Goal: Task Accomplishment & Management: Complete application form

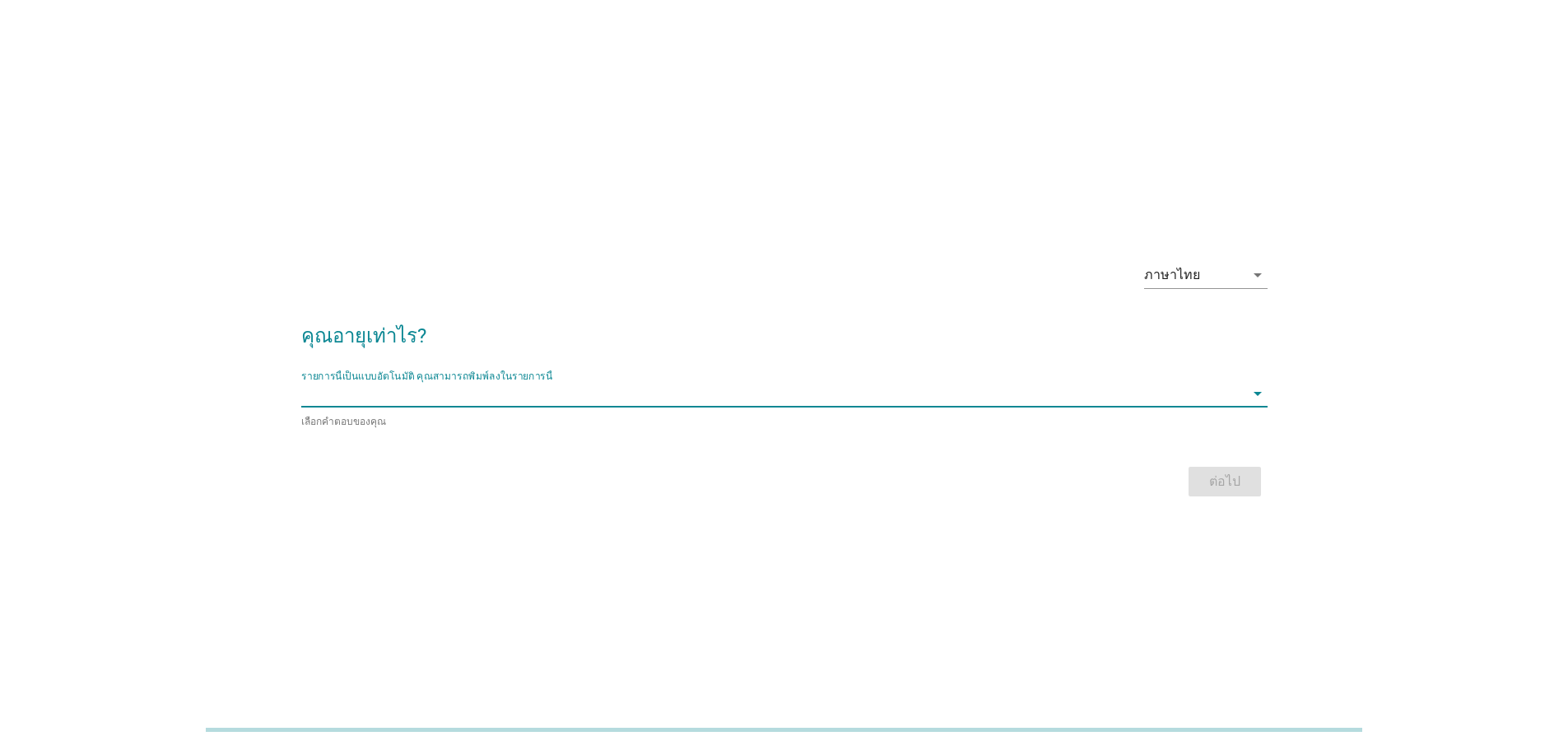
click at [1071, 392] on input "รายการนี้เป็นแบบอัตโนมัติ คุณสามารถพิมพ์ลงในรายการนี้" at bounding box center [773, 393] width 943 height 26
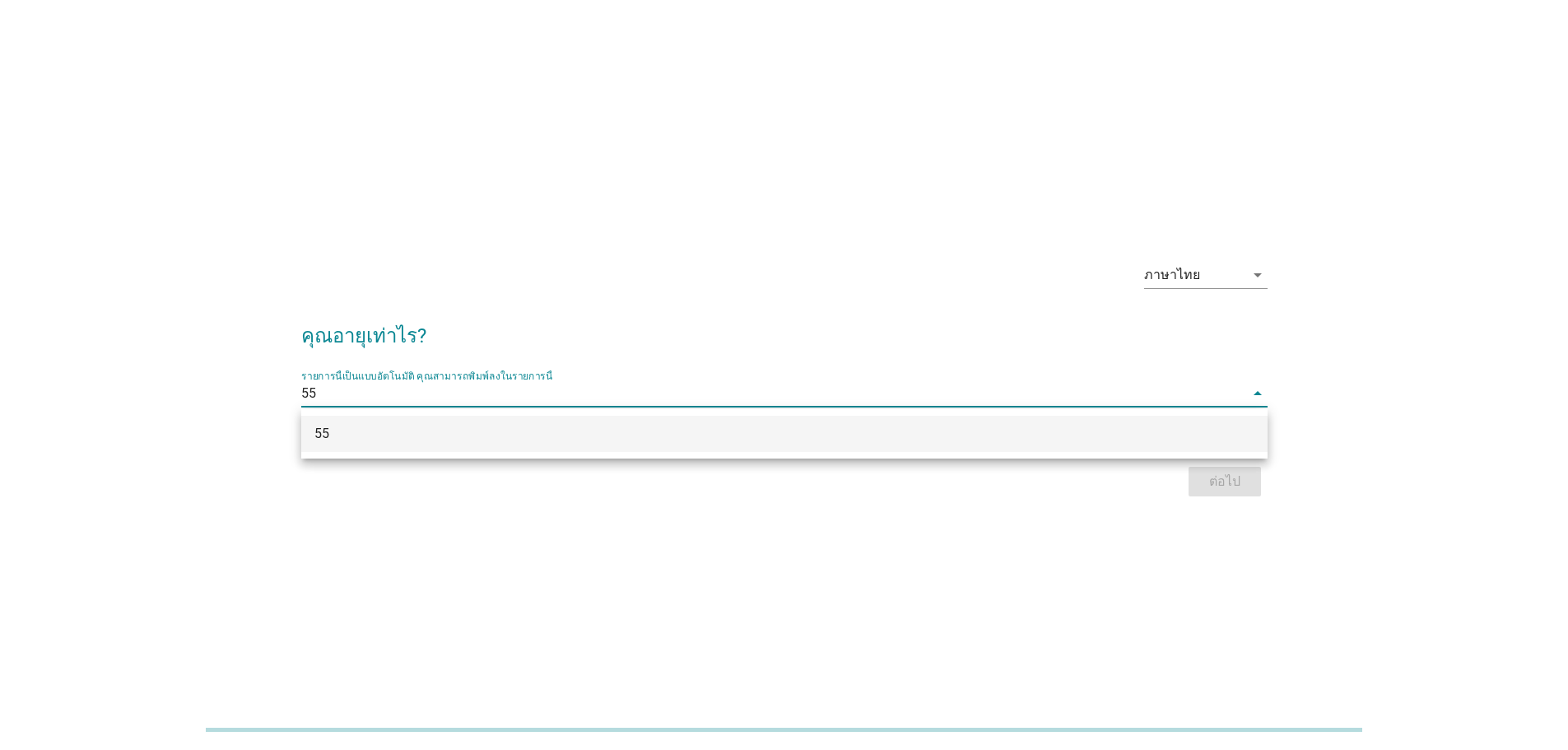
type input "55"
click at [1257, 573] on div "ภาษาไทย arrow_drop_down คุณอายุเท่าไร? รายการนี้เป็นแบบอัตโนมัติ [PERSON_NAME]พ…" at bounding box center [784, 375] width 1568 height 750
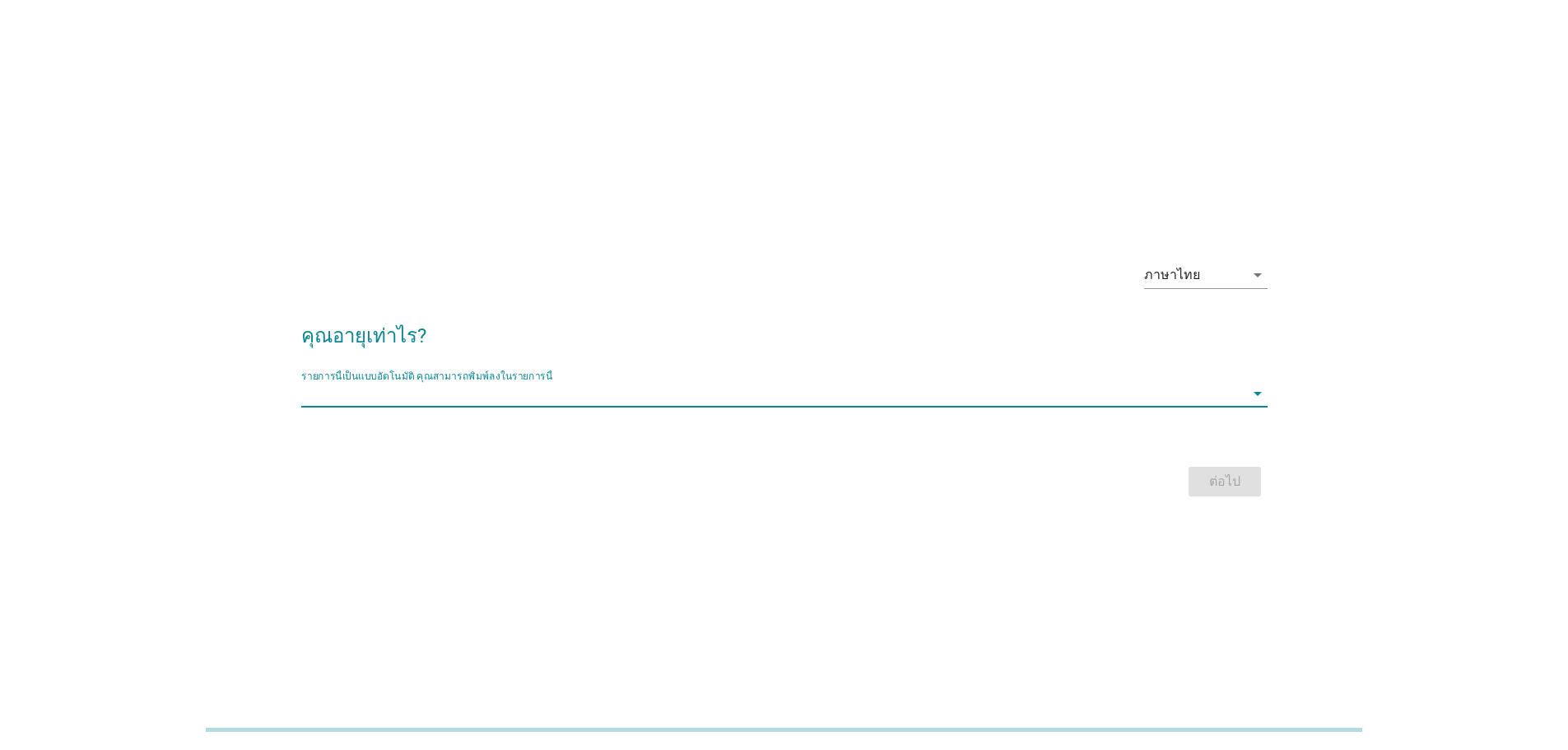
click at [761, 399] on input "รายการนี้เป็นแบบอัตโนมัติ คุณสามารถพิมพ์ลงในรายการนี้" at bounding box center [773, 393] width 943 height 26
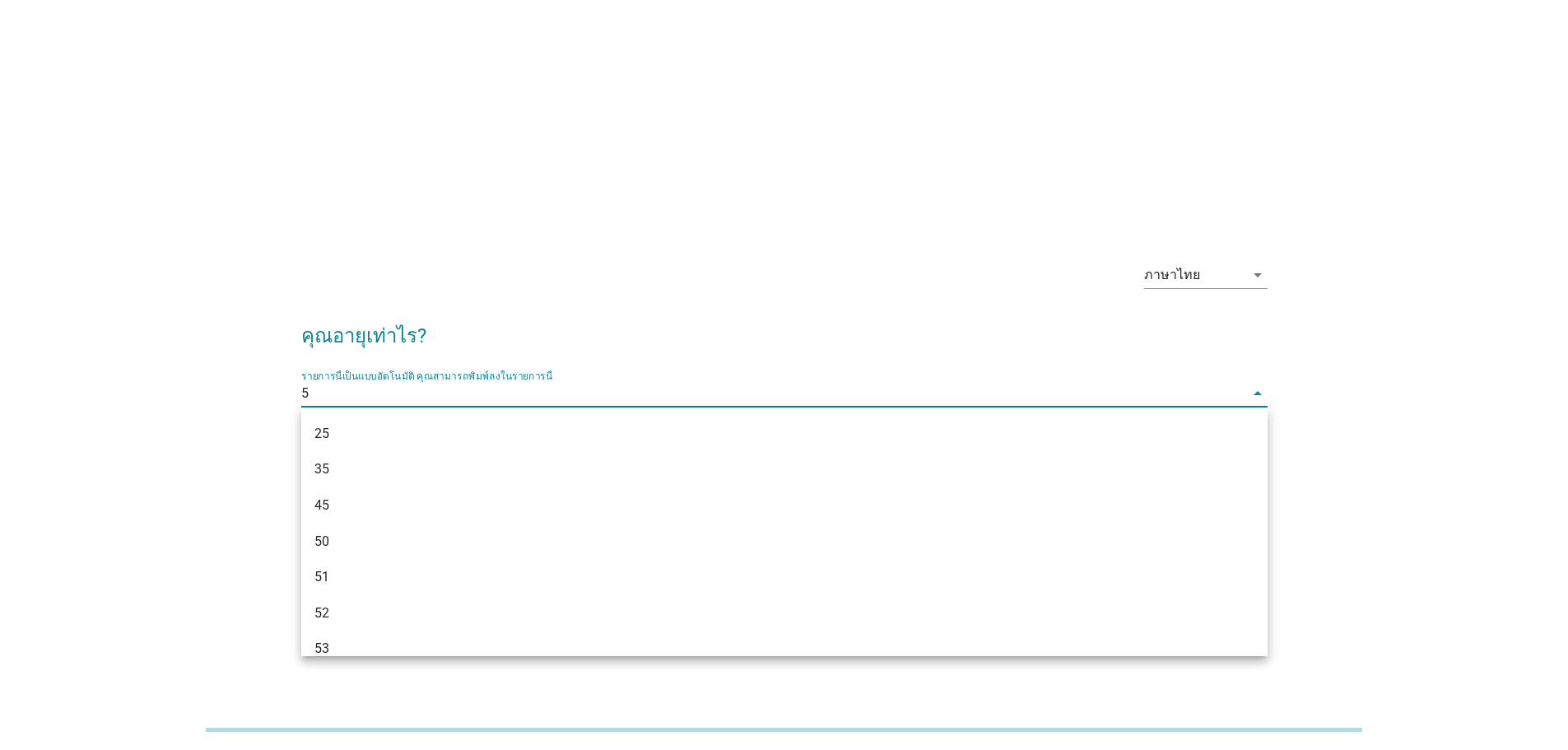
type input "55"
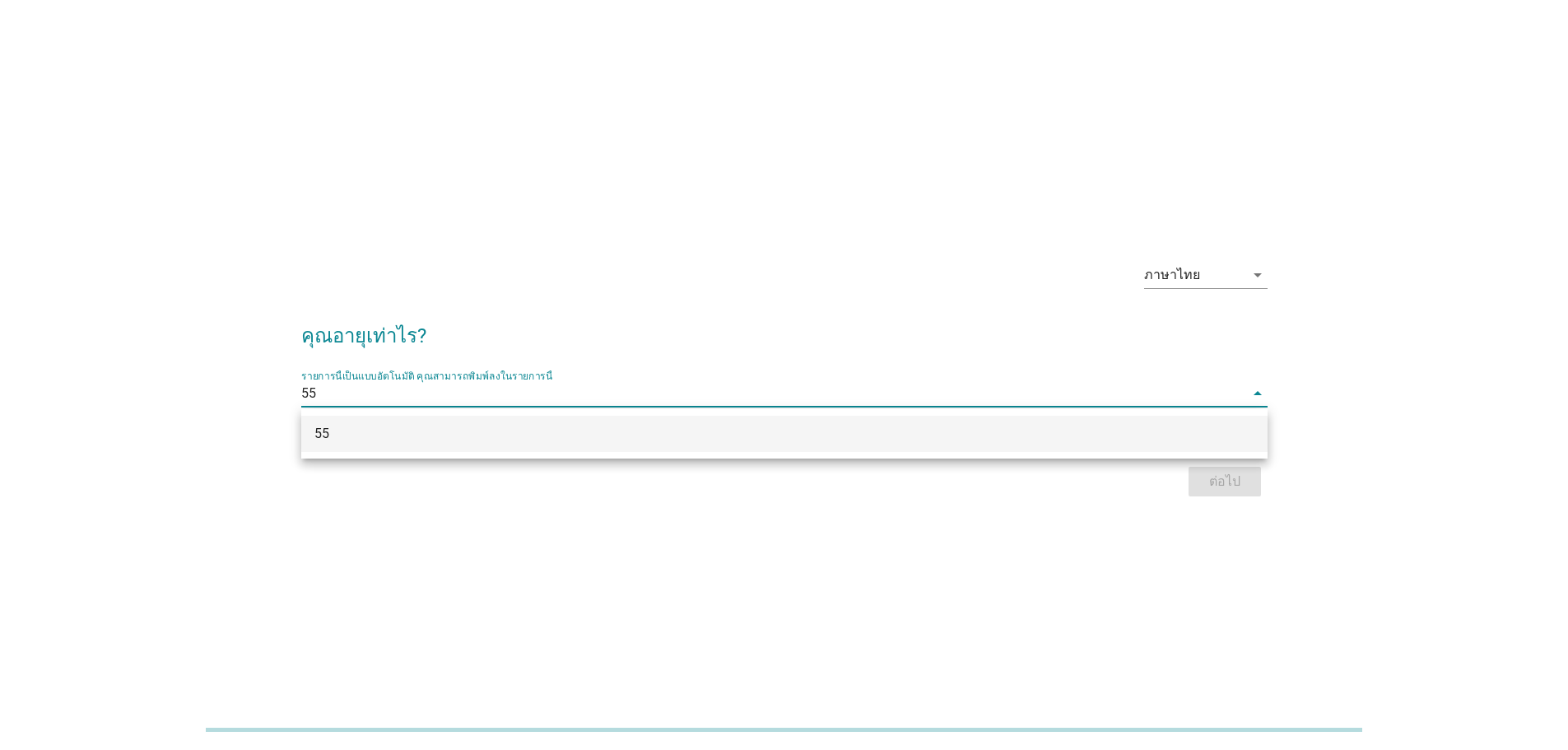
click at [775, 434] on div "55" at bounding box center [746, 434] width 862 height 20
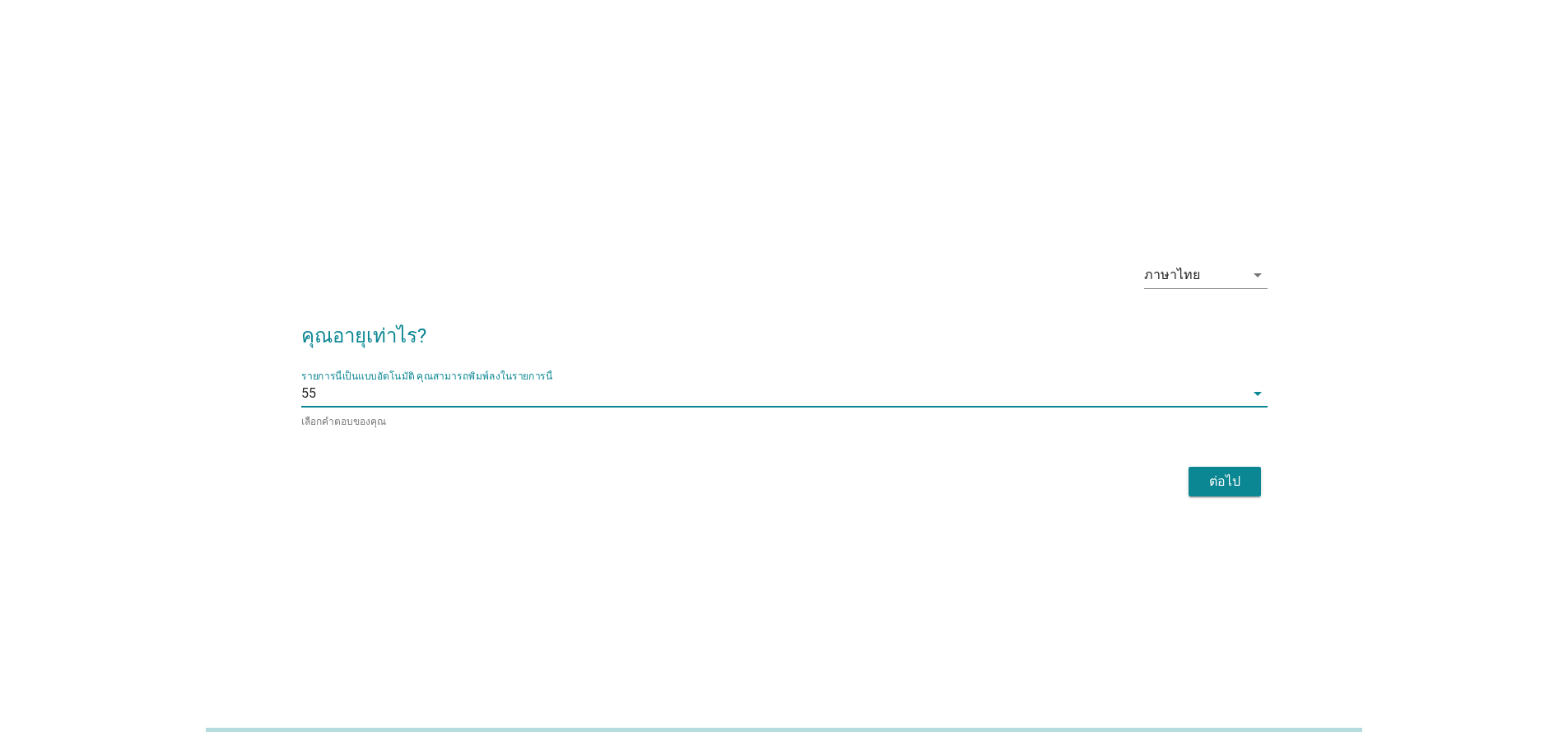
click at [1224, 476] on div "ต่อไป" at bounding box center [1225, 482] width 46 height 20
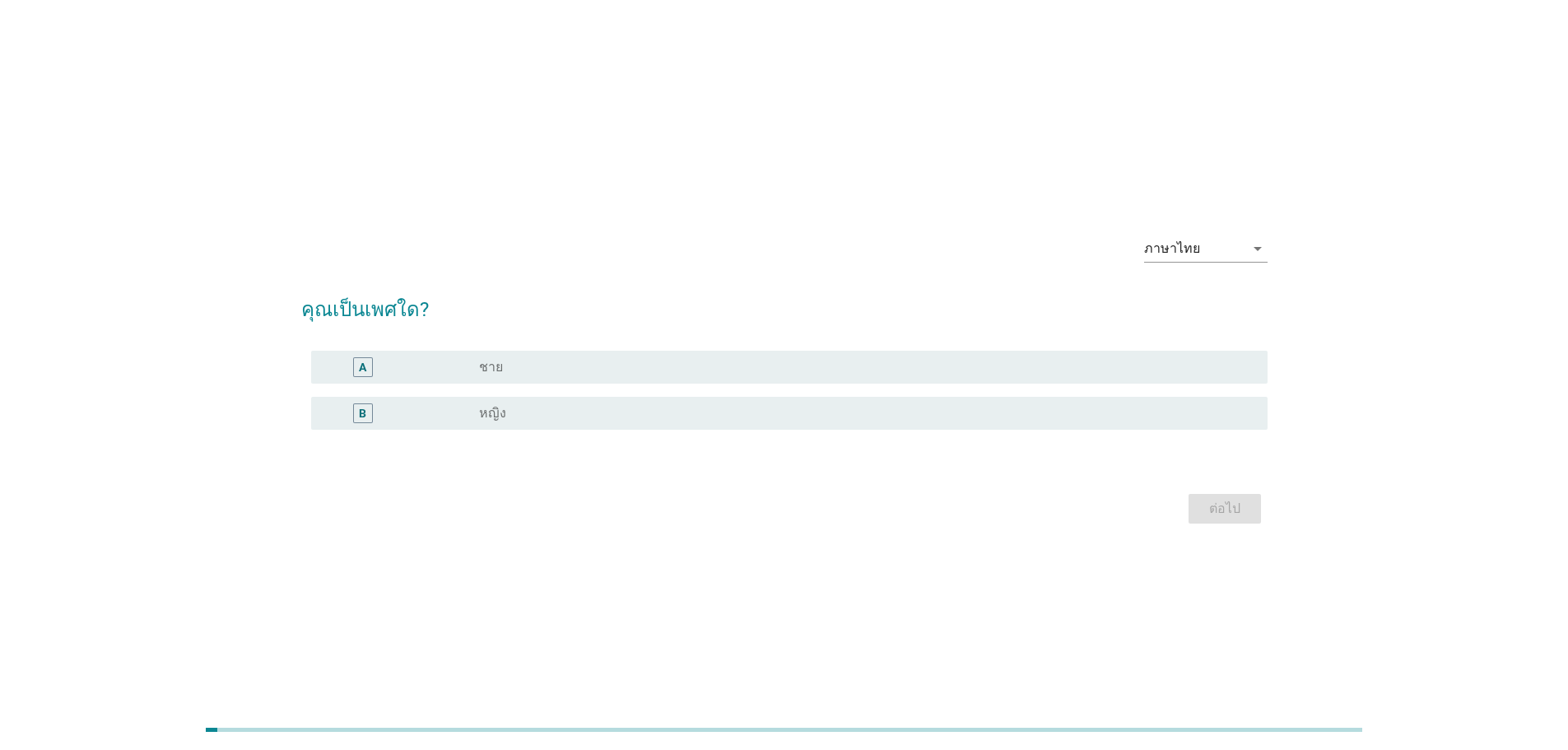
click at [489, 363] on label "ชาย" at bounding box center [490, 367] width 24 height 17
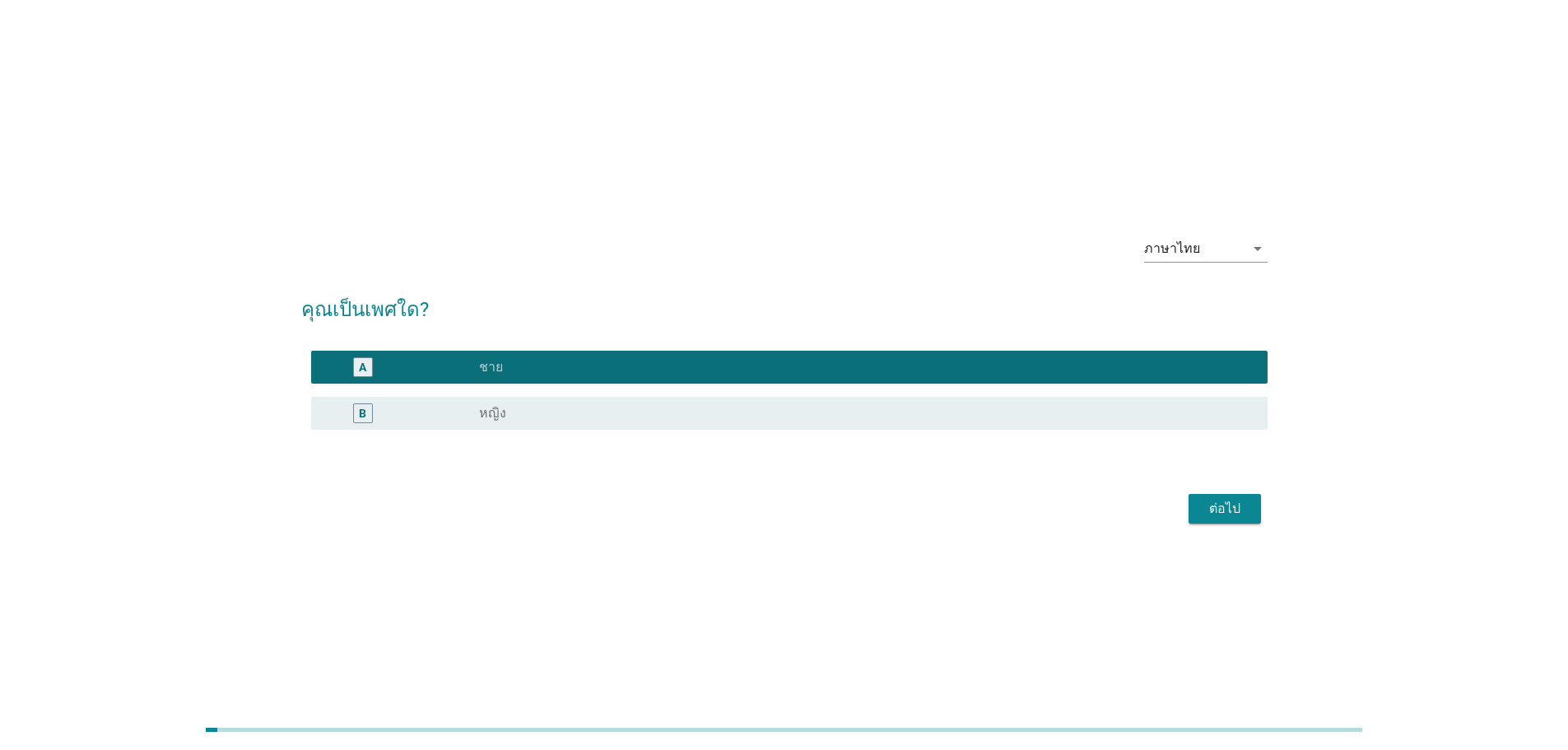
click at [1243, 507] on div "ต่อไป" at bounding box center [1225, 509] width 46 height 20
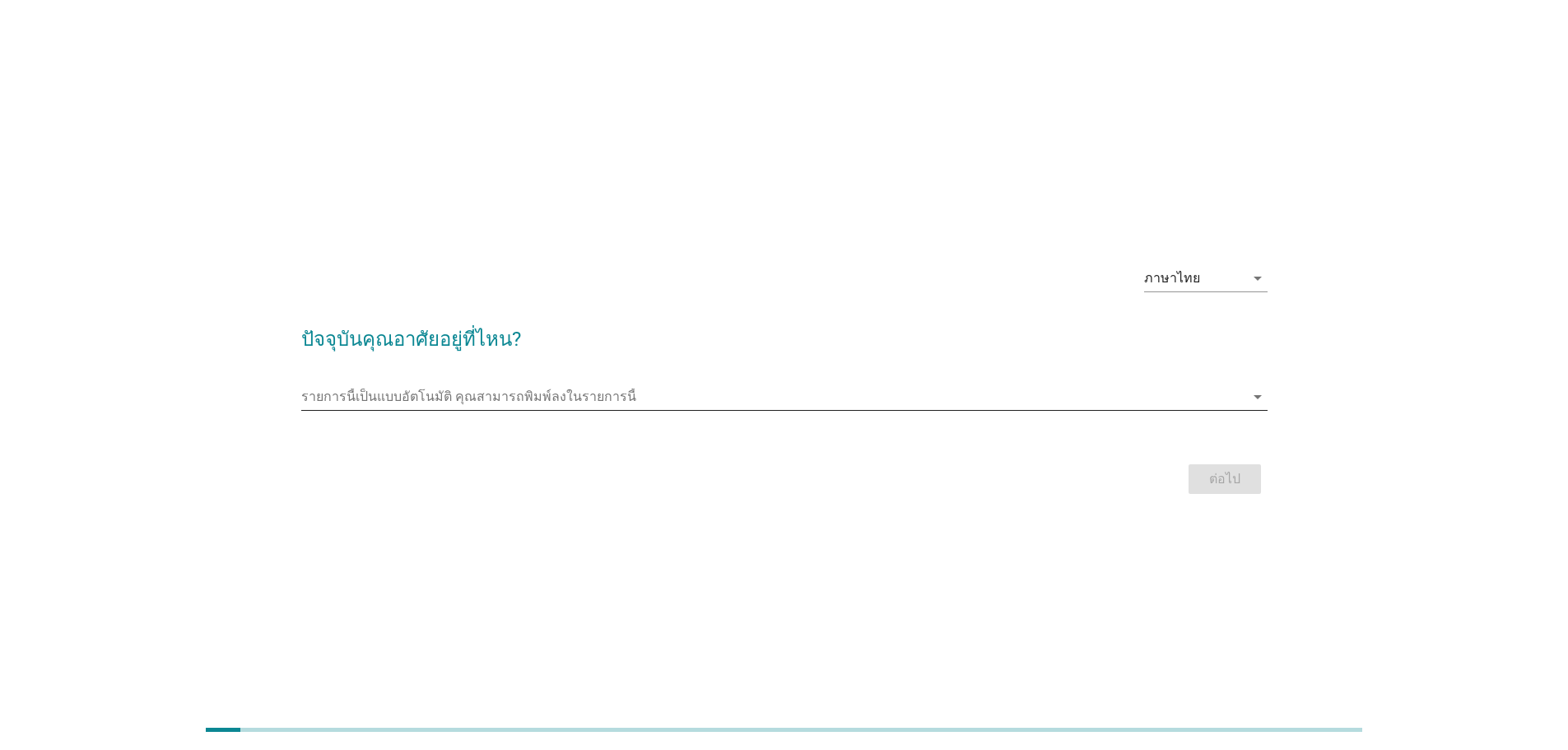
click at [517, 392] on input "รายการนี้เป็นแบบอัตโนมัติ คุณสามารถพิมพ์ลงในรายการนี้" at bounding box center [773, 397] width 943 height 26
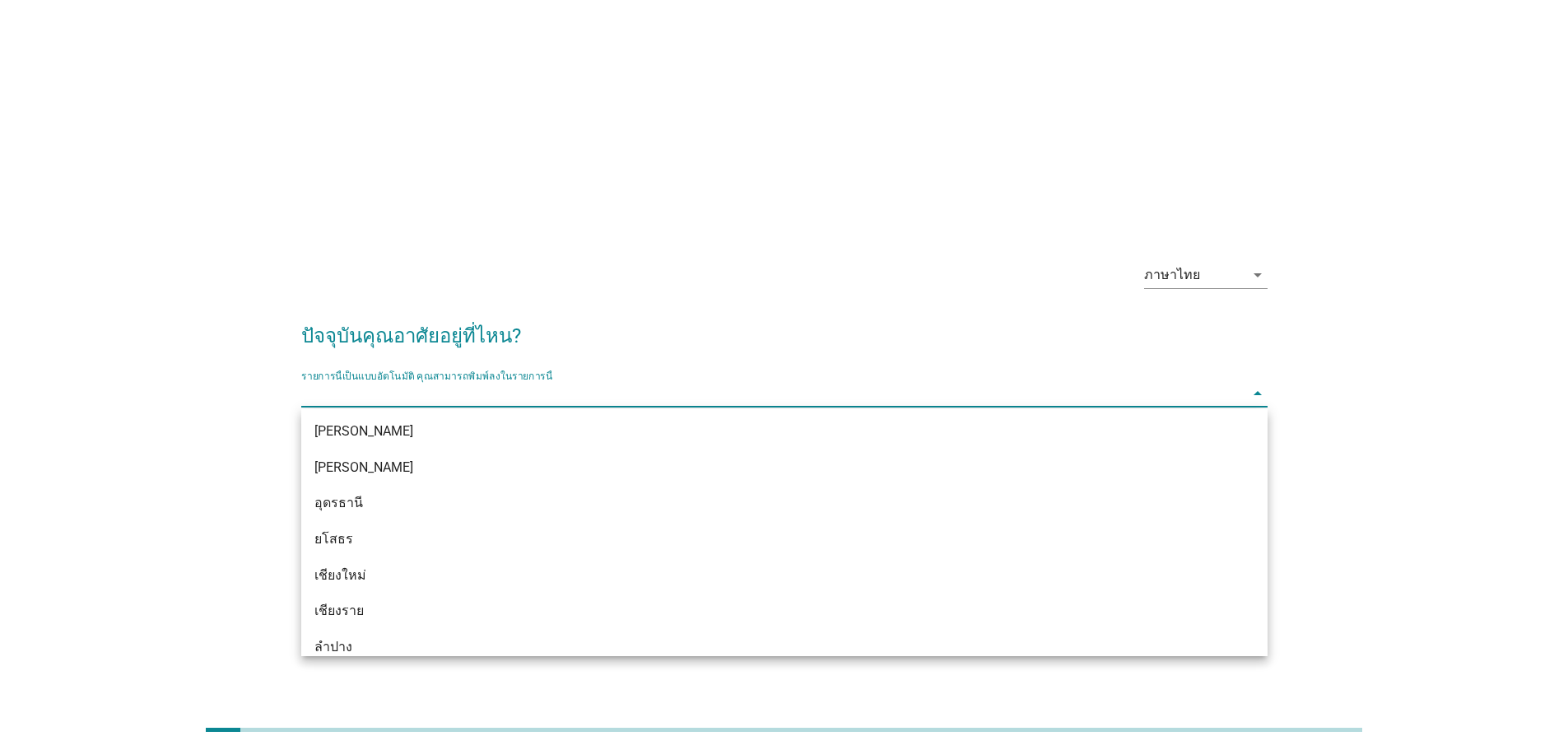
scroll to position [659, 0]
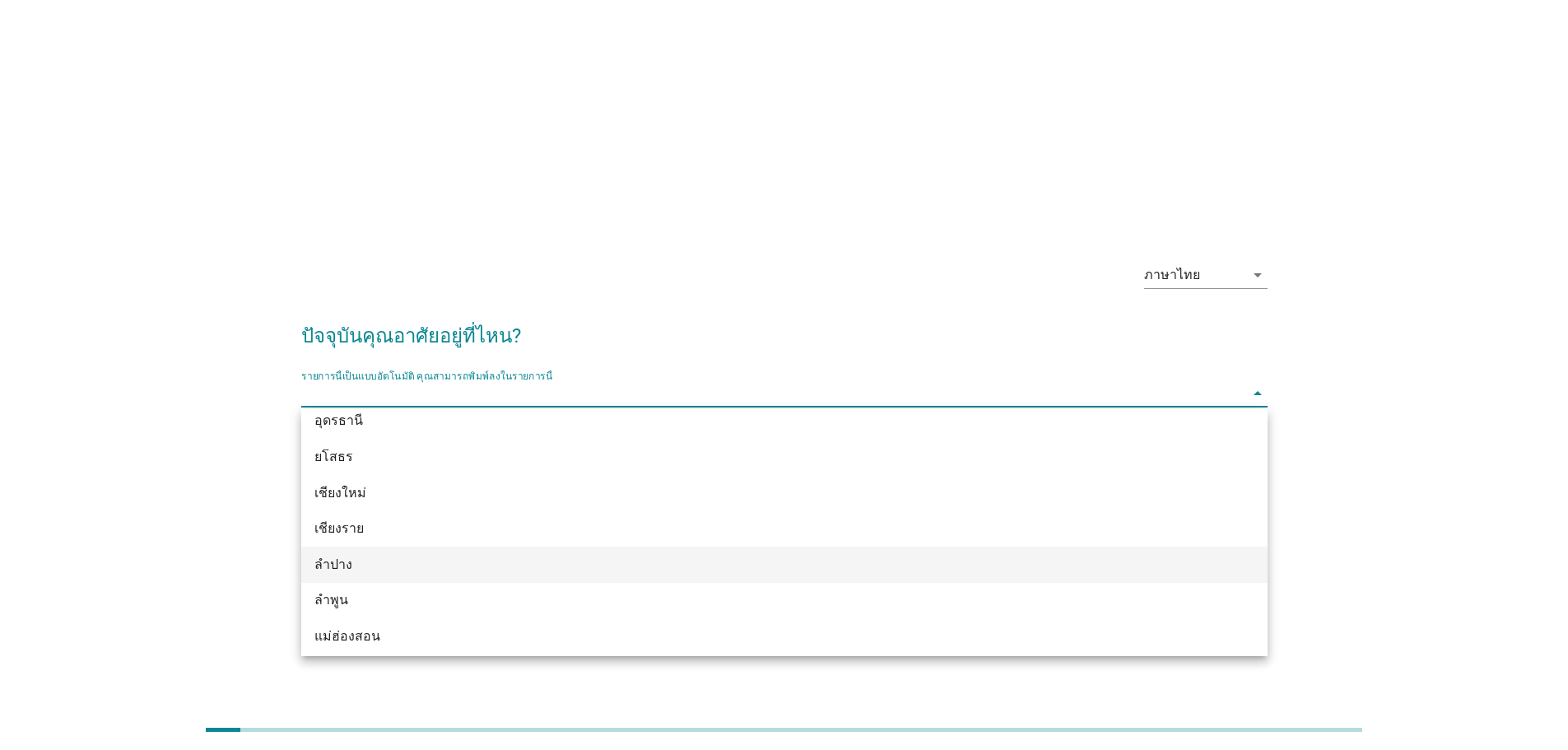
click at [337, 565] on div "ลำปาง" at bounding box center [746, 565] width 862 height 20
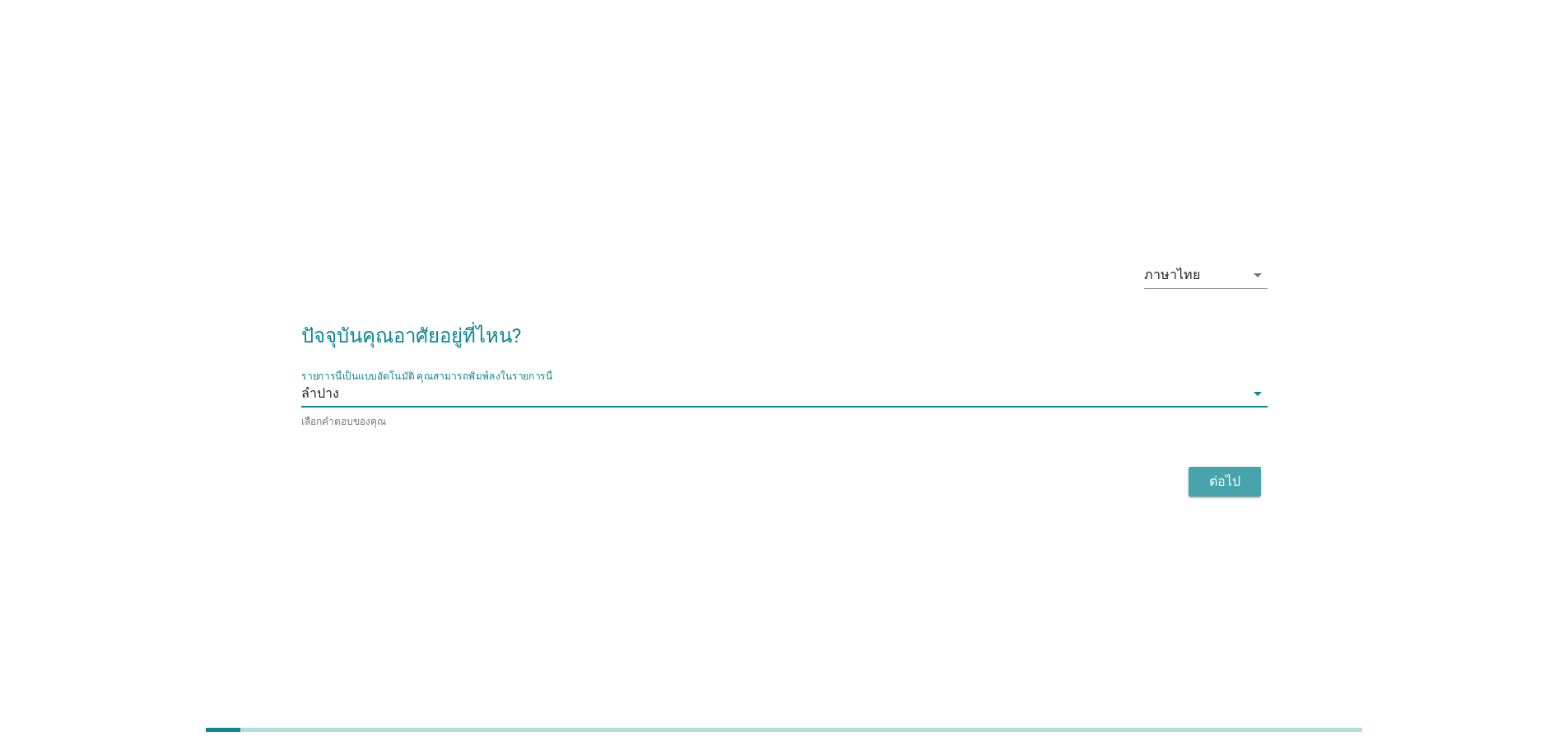
click at [1224, 476] on div "ต่อไป" at bounding box center [1225, 482] width 46 height 20
